Goal: Information Seeking & Learning: Understand process/instructions

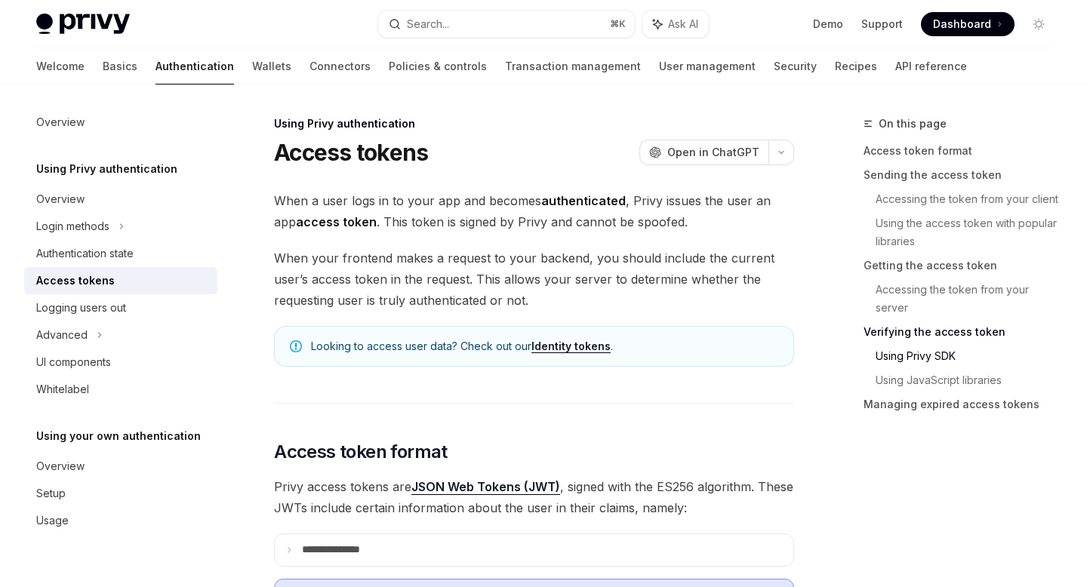
scroll to position [2901, 0]
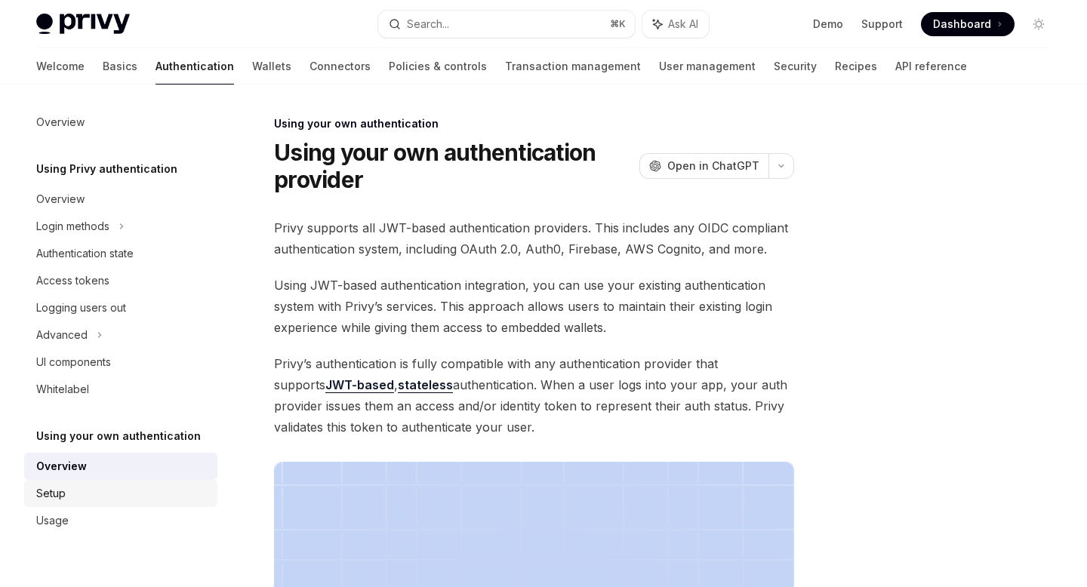
click at [88, 496] on div "Setup" at bounding box center [122, 493] width 172 height 18
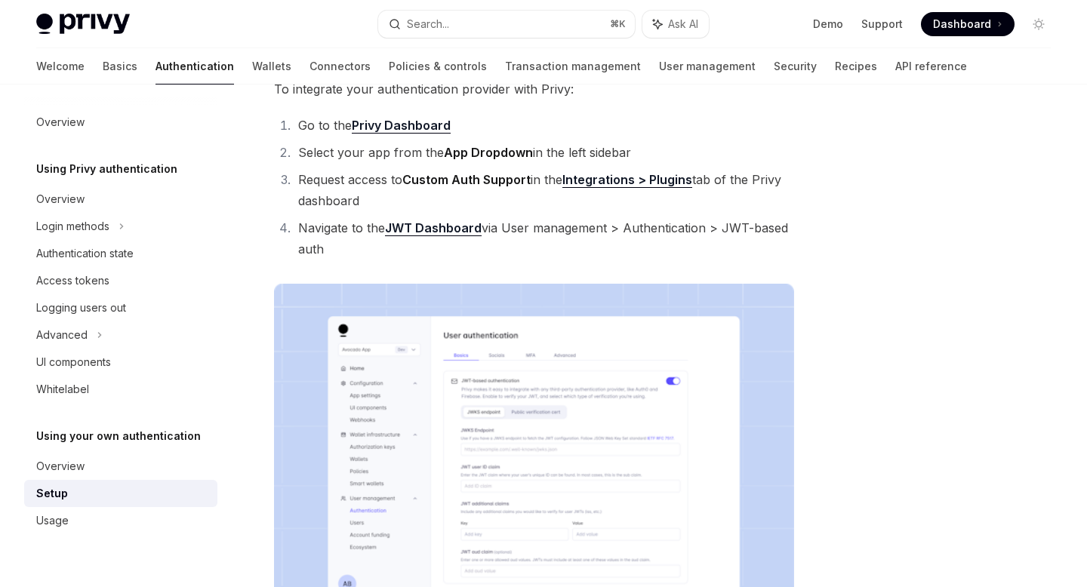
scroll to position [235, 0]
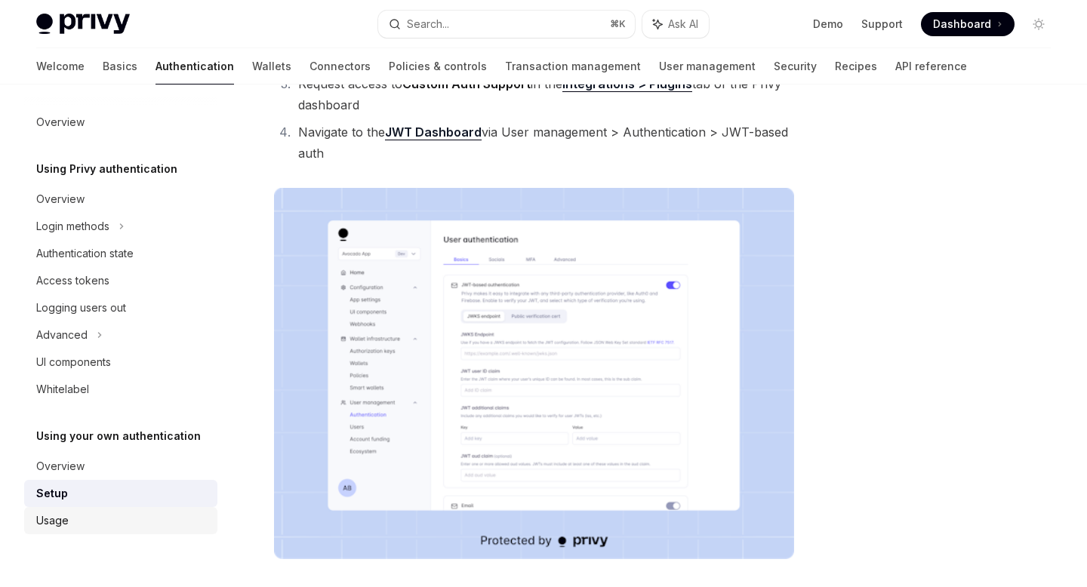
click at [73, 516] on div "Usage" at bounding box center [122, 521] width 172 height 18
type textarea "*"
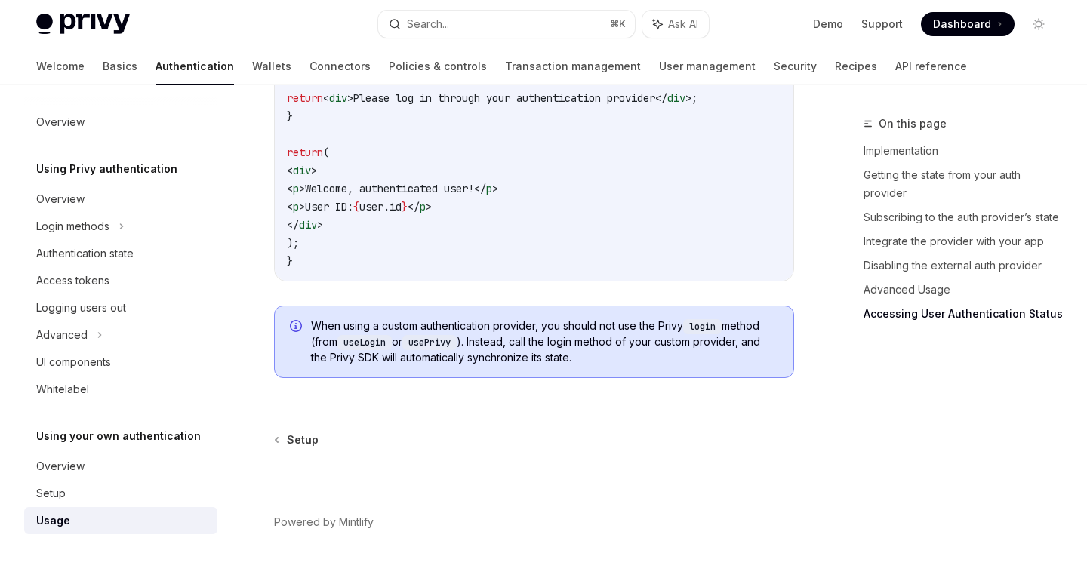
scroll to position [3294, 0]
